Goal: Transaction & Acquisition: Purchase product/service

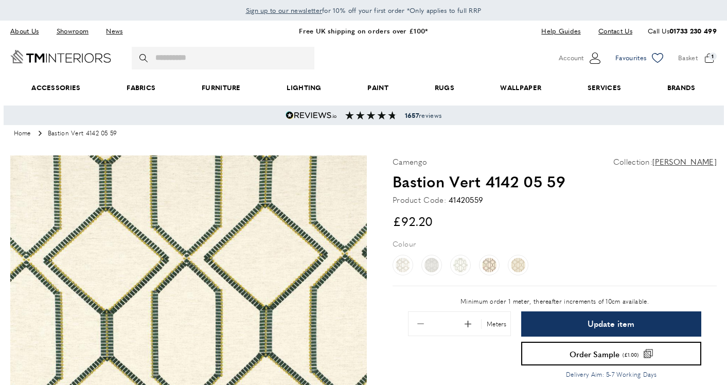
click at [654, 57] on icon "heart" at bounding box center [657, 58] width 11 height 10
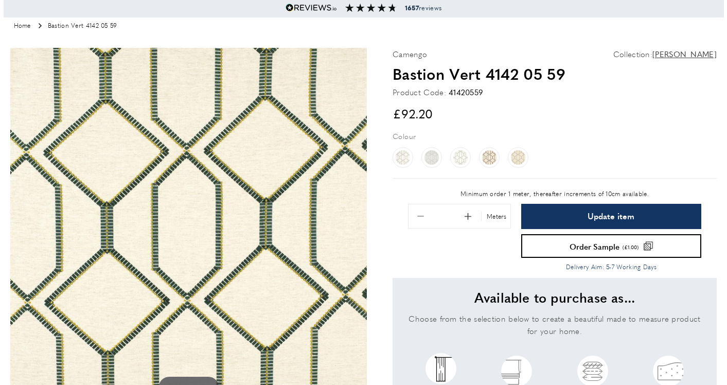
scroll to position [107, 0]
click at [415, 216] on span "Remove 0.1 from quantity" at bounding box center [421, 217] width 22 height 22
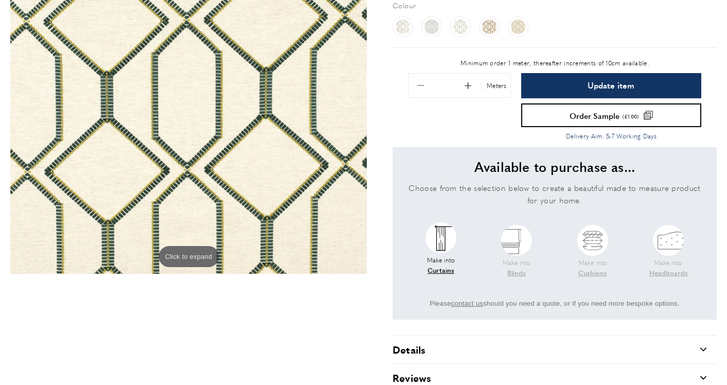
scroll to position [0, 289]
